Goal: Information Seeking & Learning: Learn about a topic

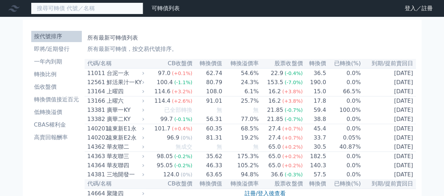
click at [75, 8] on input at bounding box center [87, 8] width 112 height 12
type input "ˇ"
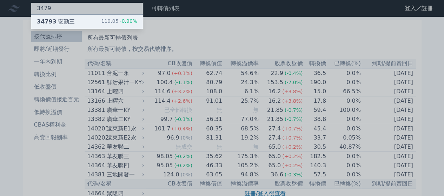
type input "3479"
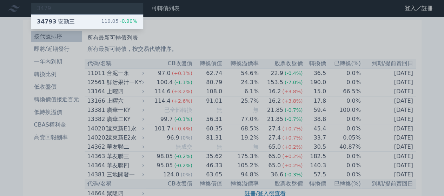
click at [66, 22] on div "34793 安勤三" at bounding box center [56, 22] width 38 height 8
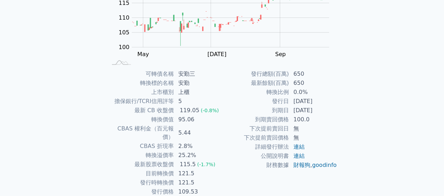
scroll to position [107, 0]
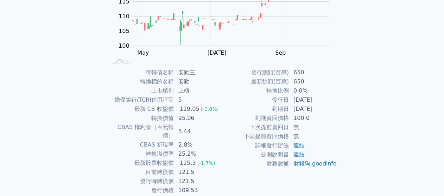
click at [440, 86] on div "可轉債列表 財務數據 可轉債列表 財務數據 登入／註冊 登入／註冊 可轉債列表 › 34793 安勤三 34793 安勤三 可轉債詳細資訊 Zoom Out …" at bounding box center [222, 59] width 444 height 333
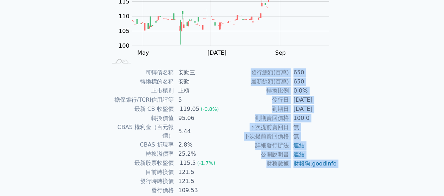
click at [440, 86] on div "可轉債列表 財務數據 可轉債列表 財務數據 登入／註冊 登入／註冊 可轉債列表 › 34793 安勤三 34793 安勤三 可轉債詳細資訊 Zoom Out …" at bounding box center [222, 59] width 444 height 333
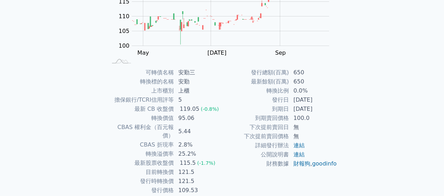
click at [51, 90] on div "可轉債列表 財務數據 可轉債列表 財務數據 登入／註冊 登入／註冊 可轉債列表 › 34793 安勤三 34793 安勤三 可轉債詳細資訊 Zoom Out …" at bounding box center [222, 59] width 444 height 333
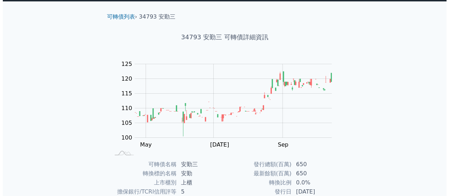
scroll to position [0, 0]
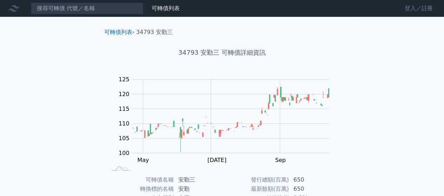
click at [420, 7] on link "登入／註冊" at bounding box center [418, 8] width 39 height 11
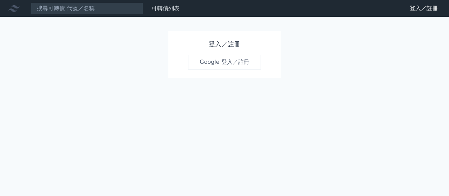
click at [226, 60] on link "Google 登入／註冊" at bounding box center [224, 62] width 73 height 15
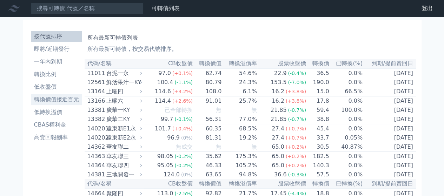
click at [48, 98] on li "轉換價值接近百元" at bounding box center [56, 99] width 51 height 8
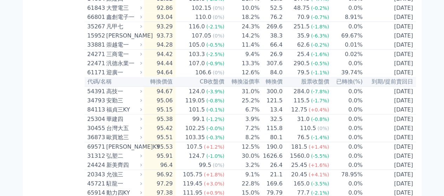
scroll to position [836, 0]
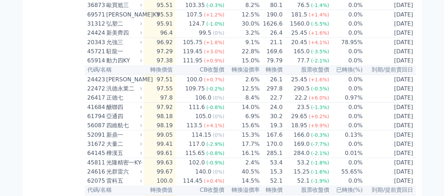
drag, startPoint x: 432, startPoint y: 111, endPoint x: 432, endPoint y: 124, distance: 13.0
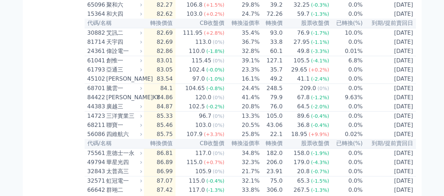
scroll to position [165, 0]
